Goal: Task Accomplishment & Management: Use online tool/utility

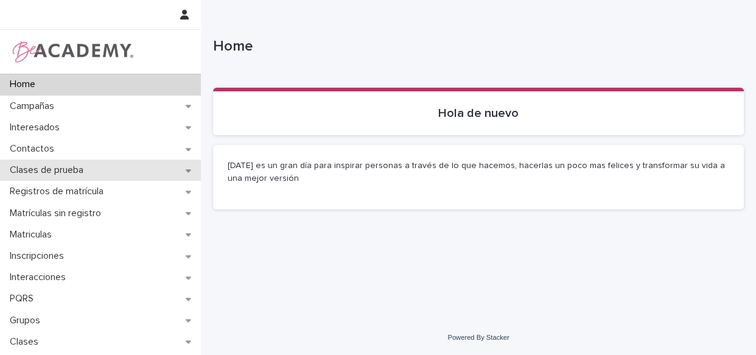
click at [62, 166] on p "Clases de prueba" at bounding box center [49, 170] width 88 height 12
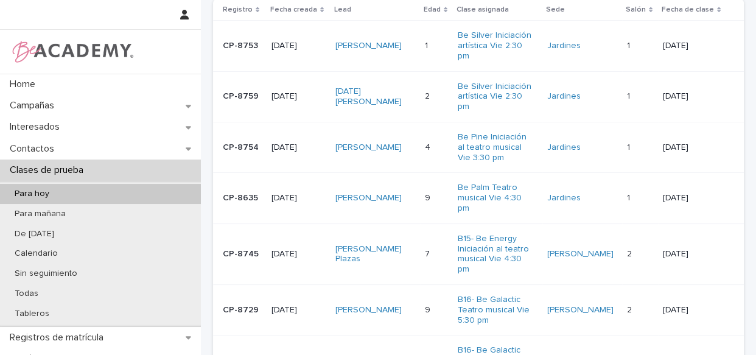
scroll to position [63, 0]
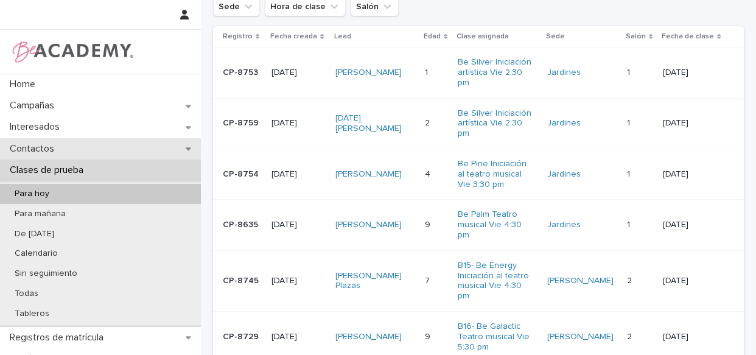
click at [81, 155] on div "Contactos" at bounding box center [100, 148] width 201 height 21
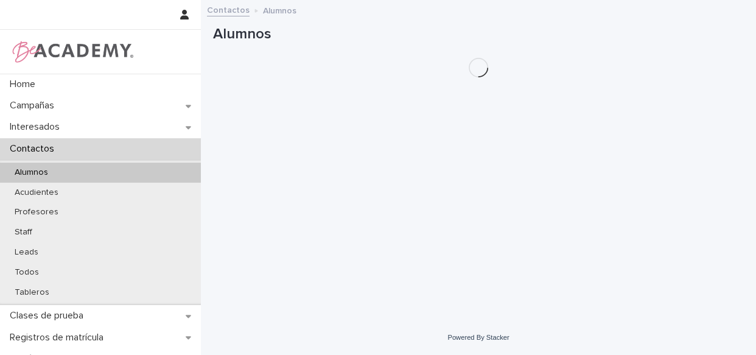
click at [93, 152] on div "Contactos" at bounding box center [100, 148] width 201 height 21
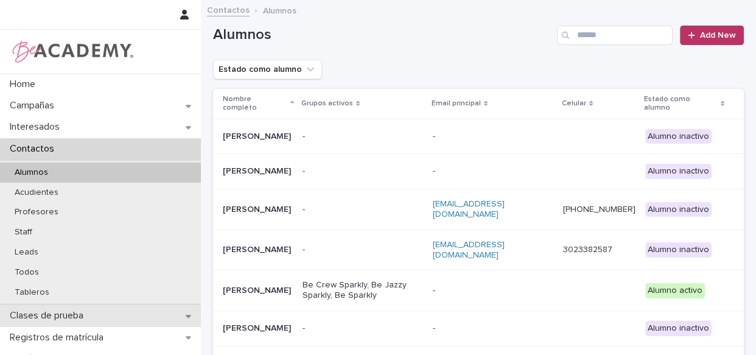
click at [37, 310] on p "Clases de prueba" at bounding box center [49, 316] width 88 height 12
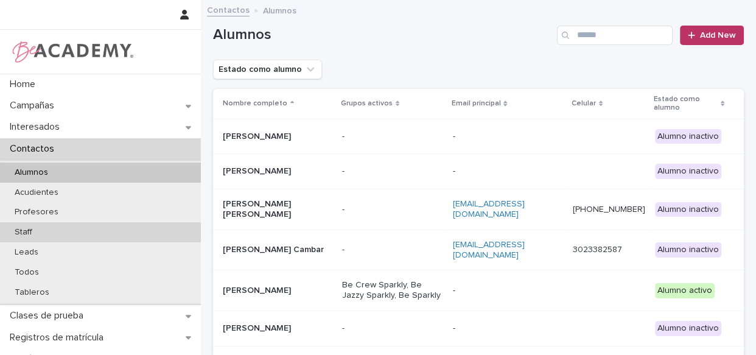
click at [51, 229] on div "Staff" at bounding box center [100, 232] width 201 height 20
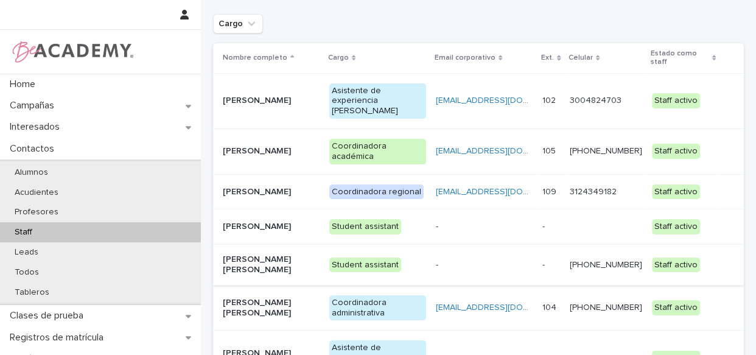
scroll to position [110, 0]
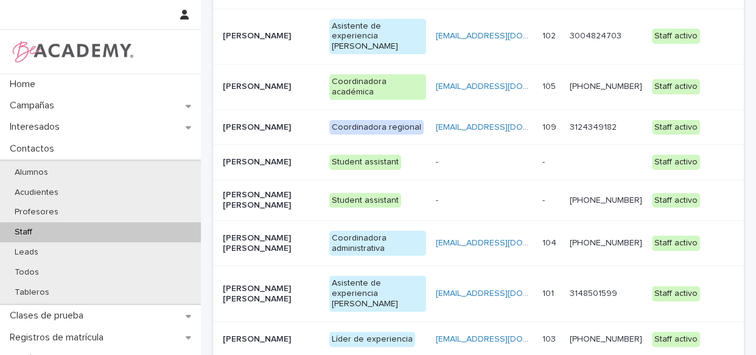
click at [422, 332] on p "Líder de experiencia" at bounding box center [377, 339] width 97 height 15
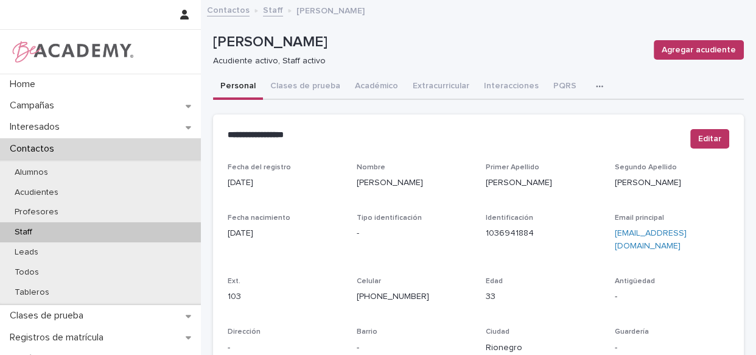
click at [596, 85] on icon "button" at bounding box center [599, 86] width 7 height 9
click at [591, 81] on button "button" at bounding box center [602, 86] width 27 height 24
click at [596, 85] on icon "button" at bounding box center [599, 86] width 7 height 9
click at [543, 115] on span "Tareas" at bounding box center [543, 117] width 27 height 9
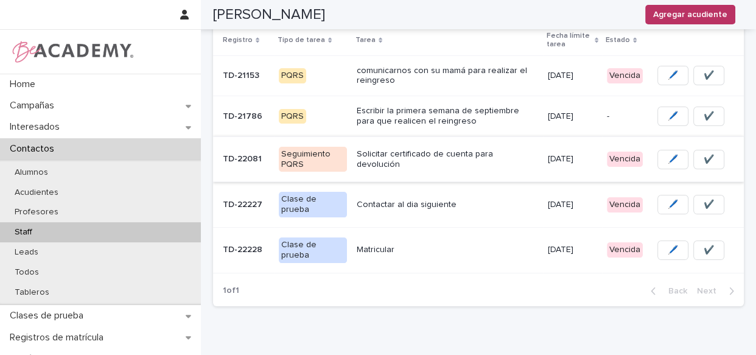
scroll to position [121, 0]
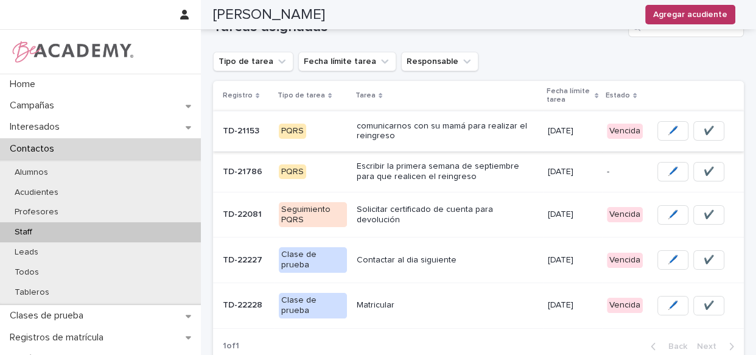
click at [704, 132] on span "✔️" at bounding box center [709, 131] width 10 height 12
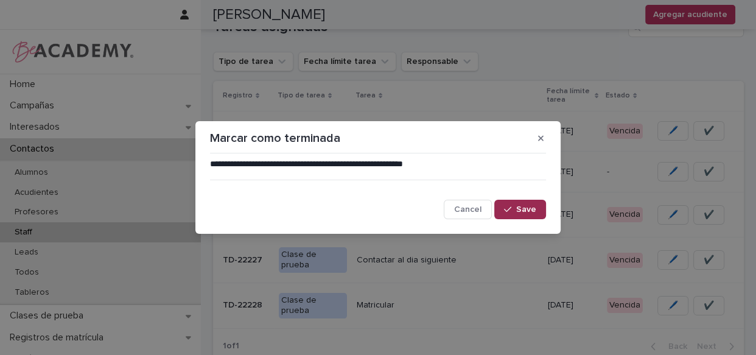
click at [531, 213] on span "Save" at bounding box center [526, 209] width 20 height 9
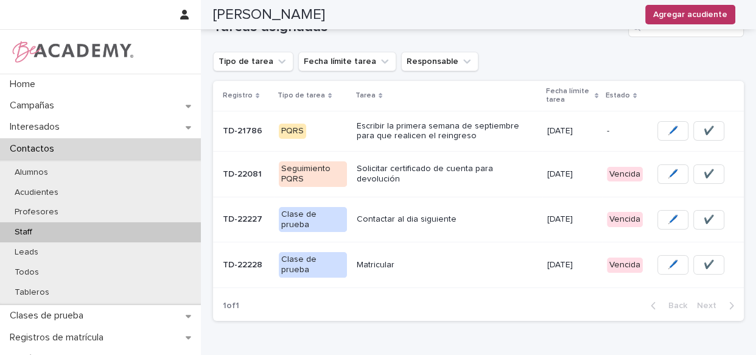
scroll to position [100, 0]
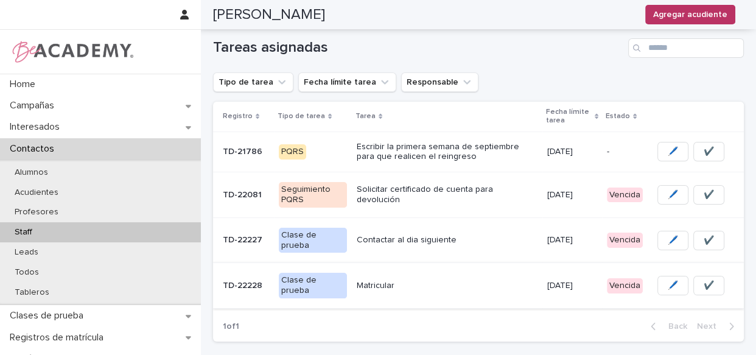
click at [706, 282] on button "✔️" at bounding box center [708, 285] width 31 height 19
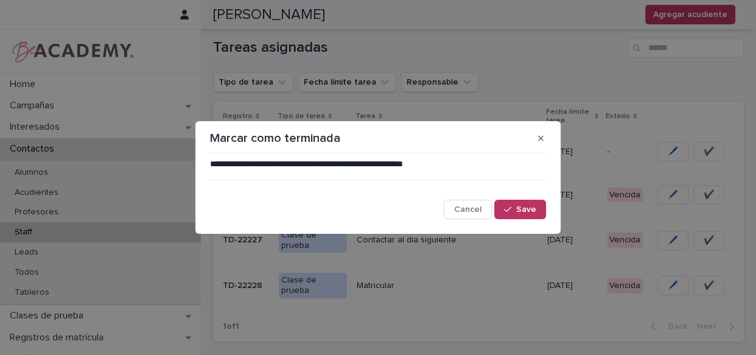
click at [528, 199] on div "**********" at bounding box center [378, 188] width 336 height 61
click at [538, 207] on button "Save" at bounding box center [520, 209] width 52 height 19
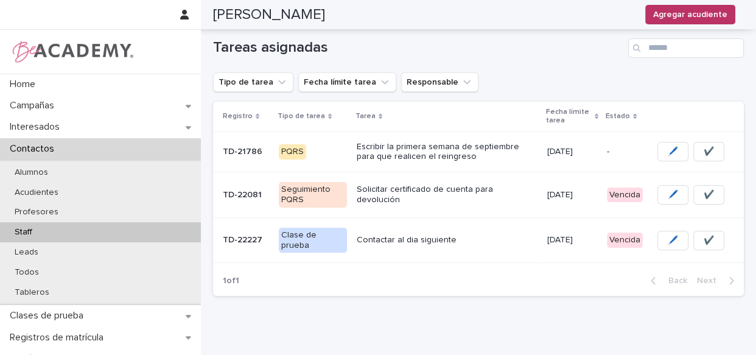
scroll to position [78, 0]
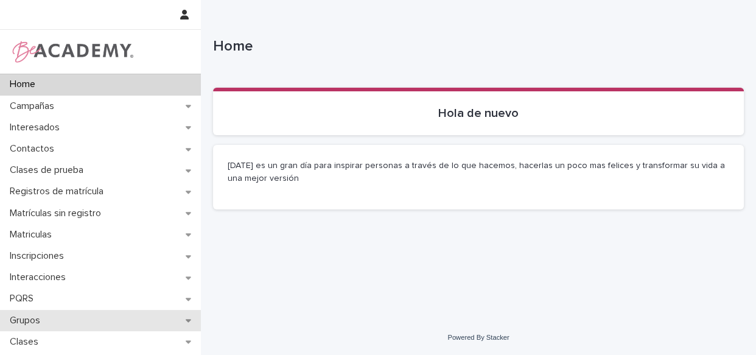
click at [22, 323] on p "Grupos" at bounding box center [27, 321] width 45 height 12
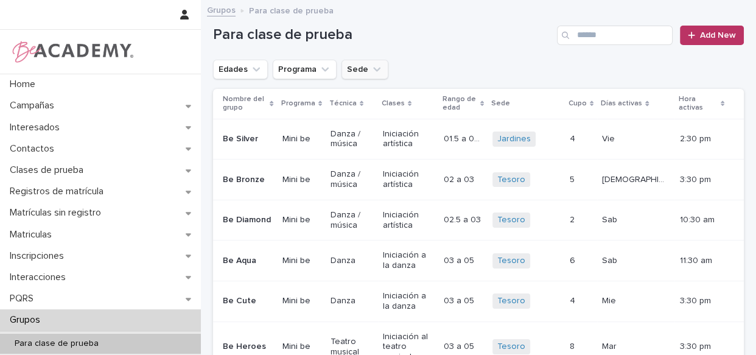
click at [374, 66] on icon "Sede" at bounding box center [377, 69] width 12 height 12
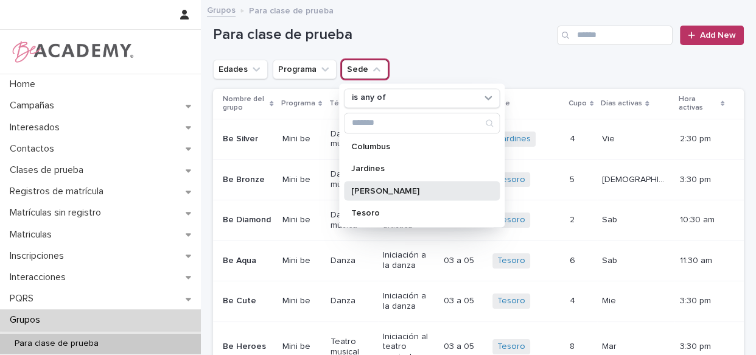
click at [368, 193] on p "Rosales" at bounding box center [415, 190] width 129 height 9
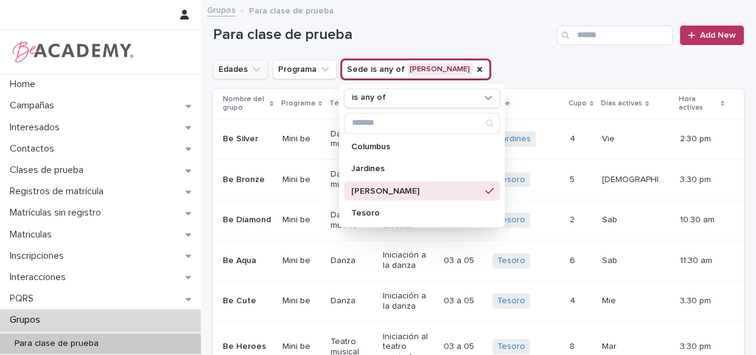
click at [242, 74] on button "Edades" at bounding box center [240, 69] width 55 height 19
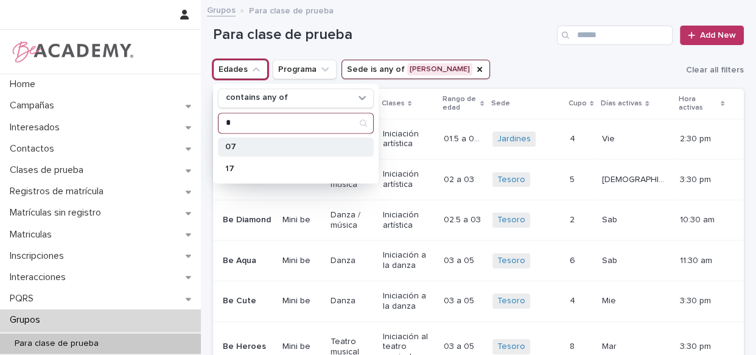
type input "*"
click at [248, 145] on p "07" at bounding box center [289, 146] width 129 height 9
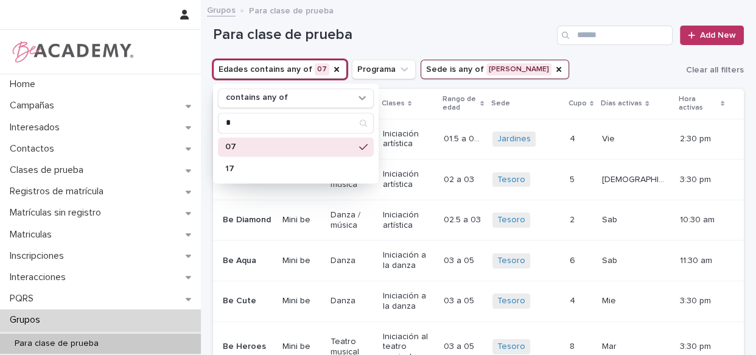
click at [444, 11] on div "Grupos Para clase de prueba" at bounding box center [478, 10] width 555 height 17
